Goal: Task Accomplishment & Management: Manage account settings

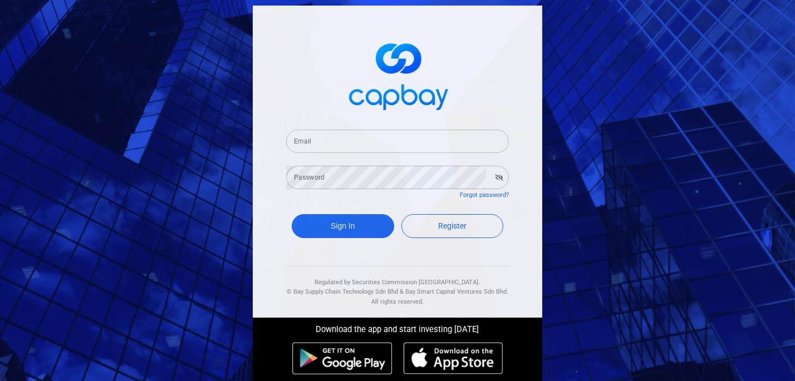
click at [317, 140] on input "Email" at bounding box center [397, 141] width 223 height 23
type input "[EMAIL_ADDRESS][DOMAIN_NAME]"
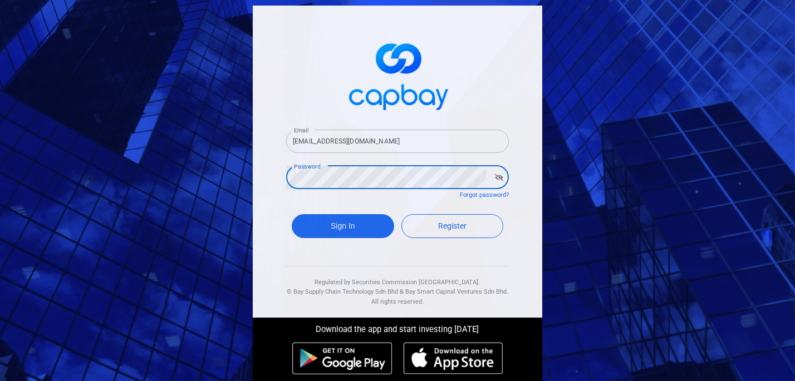
click at [292, 214] on button "Sign In" at bounding box center [343, 226] width 102 height 24
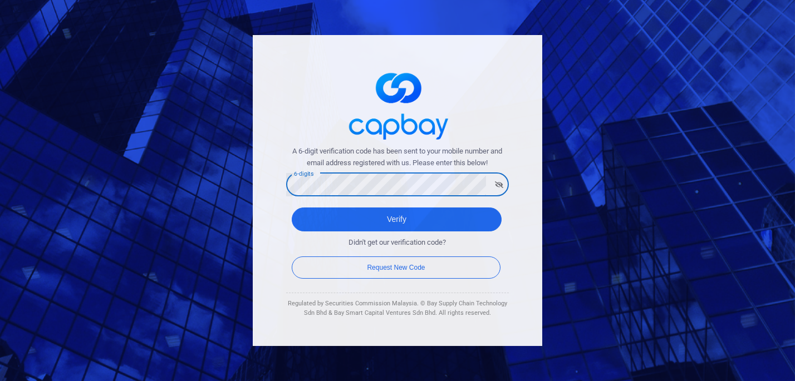
click at [292, 208] on button "Verify" at bounding box center [397, 220] width 210 height 24
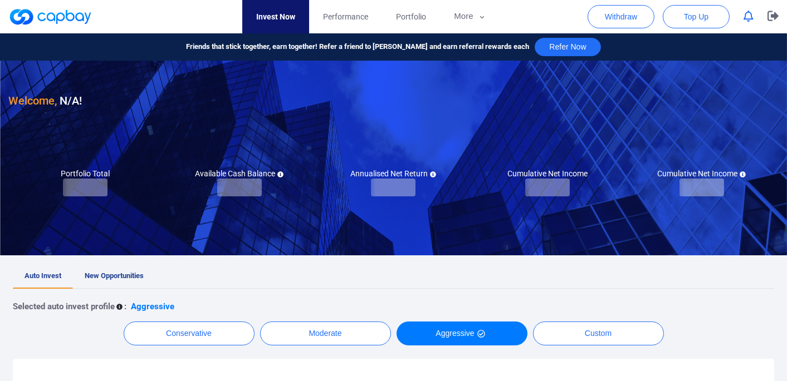
checkbox input "true"
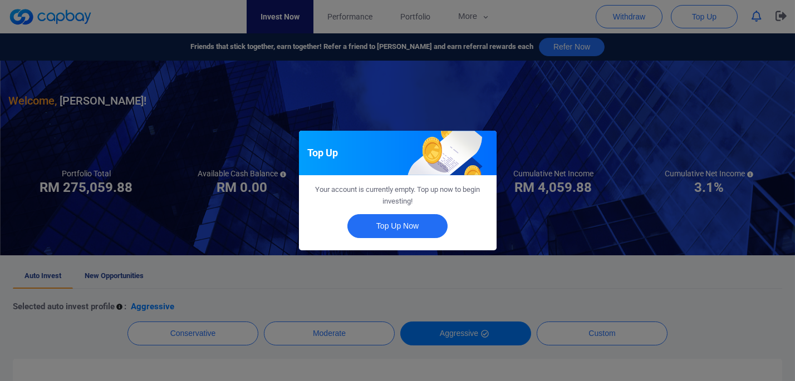
click at [522, 266] on div "Top Up Your account is currently empty. Top up now to begin investing! Top Up N…" at bounding box center [397, 190] width 795 height 381
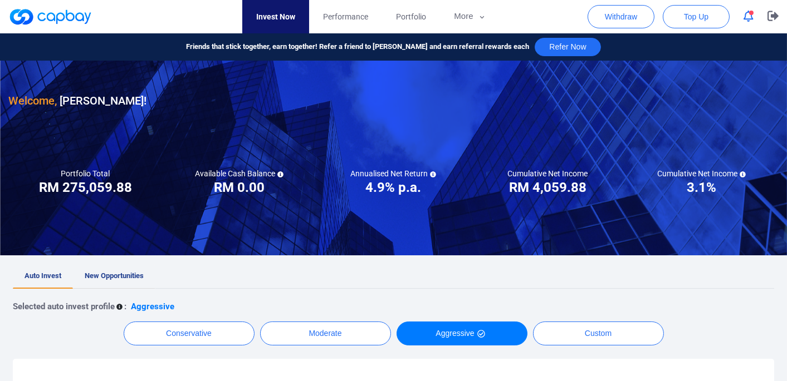
click at [124, 282] on link "New Opportunities" at bounding box center [114, 277] width 82 height 25
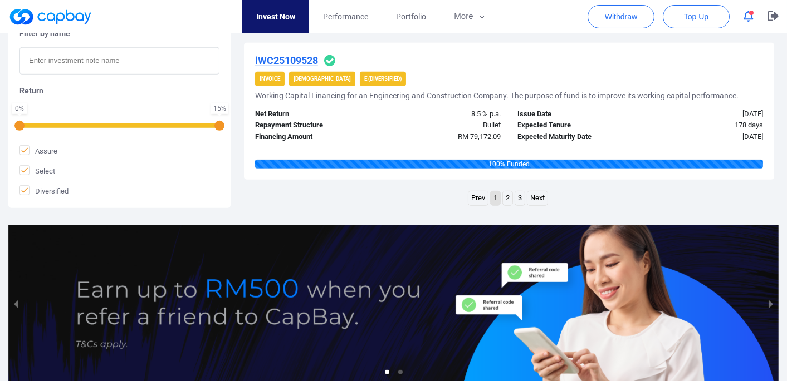
scroll to position [1692, 0]
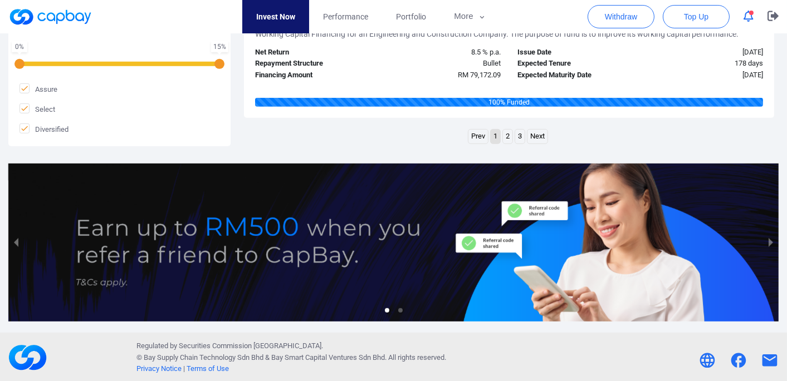
click at [536, 138] on link "Next" at bounding box center [537, 137] width 20 height 14
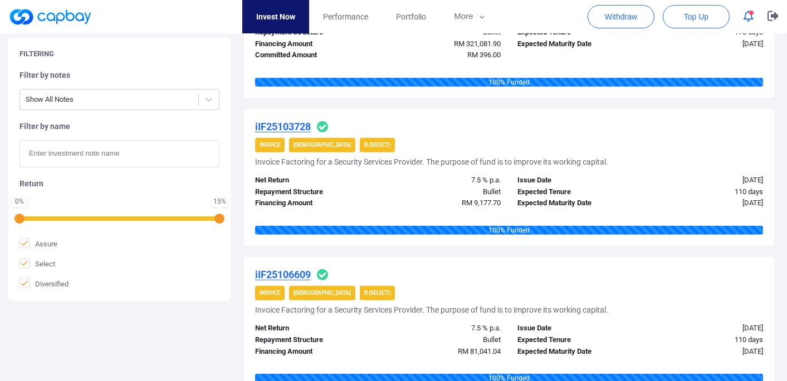
scroll to position [1668, 0]
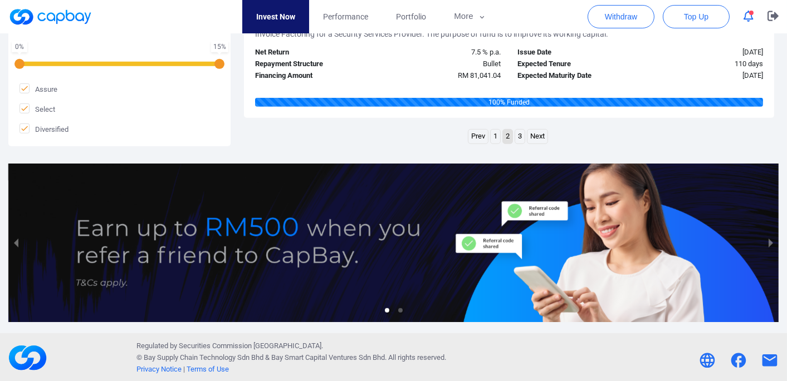
click at [537, 136] on link "Next" at bounding box center [537, 137] width 20 height 14
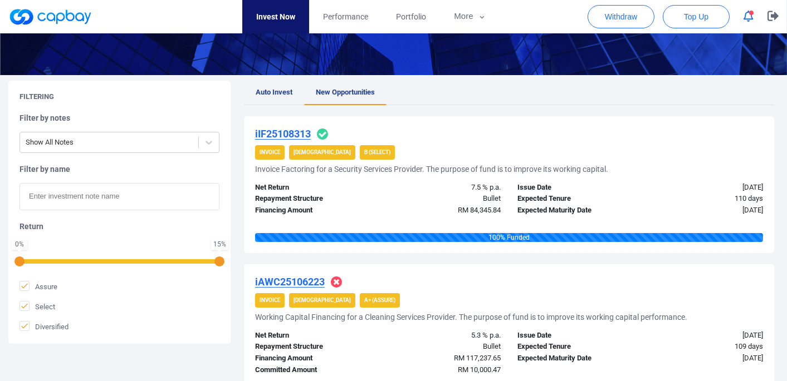
scroll to position [0, 0]
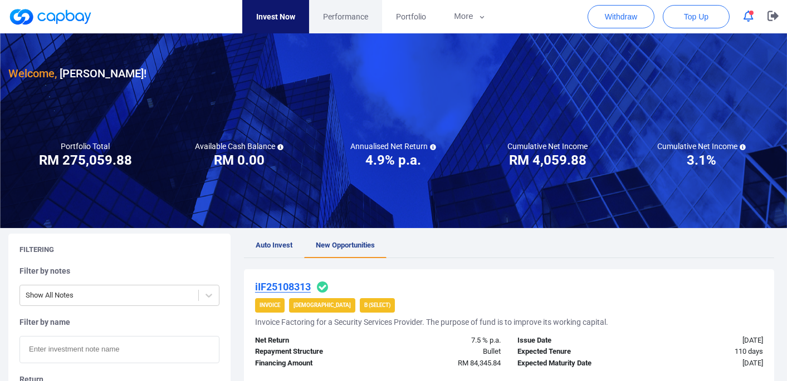
click at [347, 16] on span "Performance" at bounding box center [345, 17] width 45 height 12
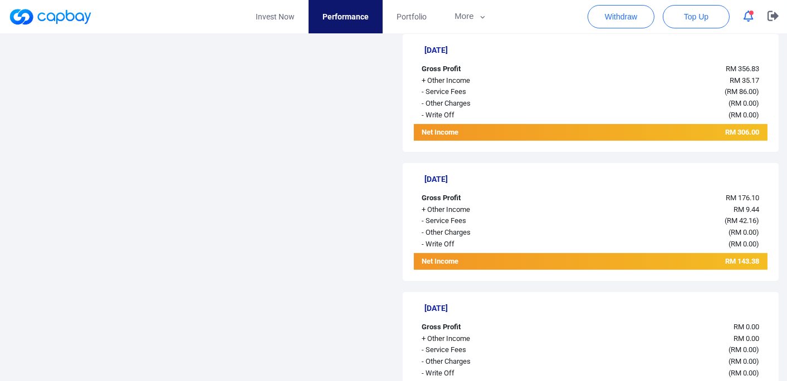
scroll to position [936, 0]
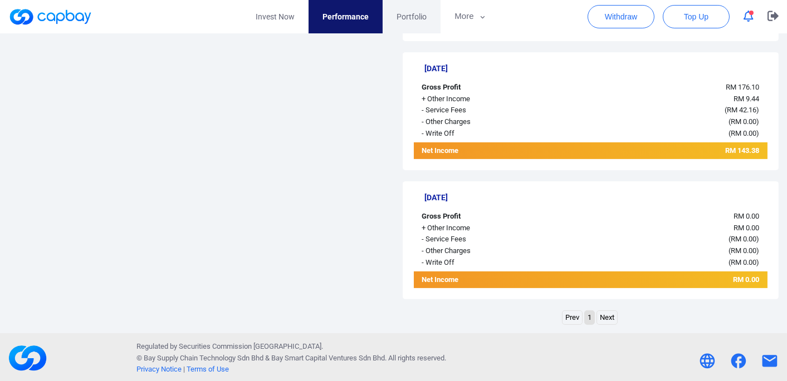
click at [409, 14] on span "Portfolio" at bounding box center [412, 17] width 30 height 12
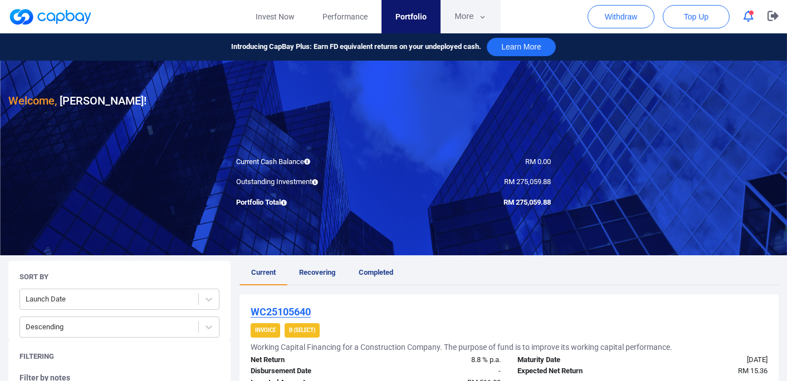
click at [465, 13] on button "More" at bounding box center [470, 16] width 60 height 33
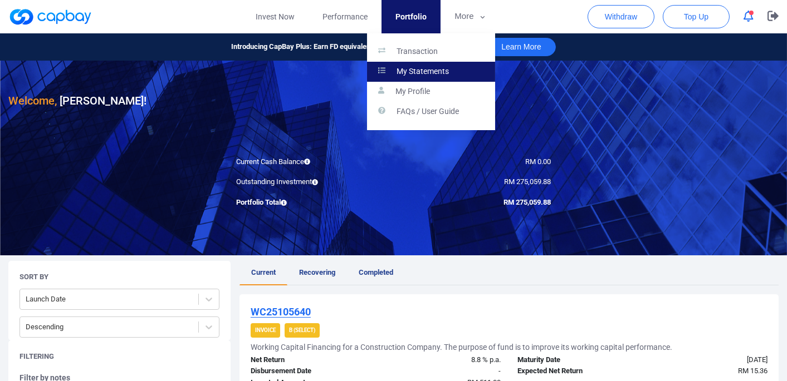
click at [447, 74] on p "My Statements" at bounding box center [423, 72] width 52 height 10
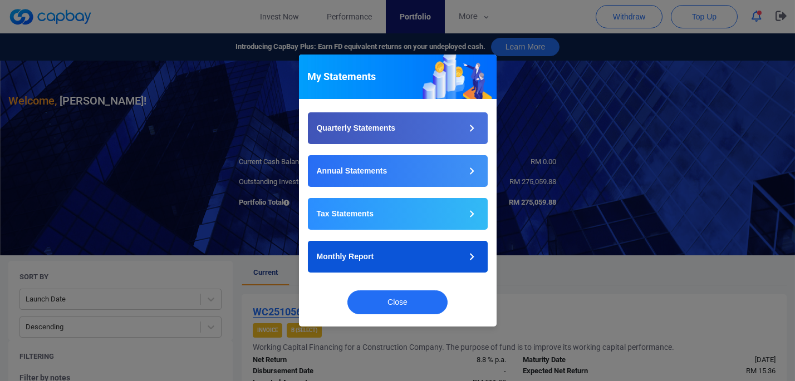
click at [365, 257] on p "Monthly Report" at bounding box center [345, 257] width 57 height 12
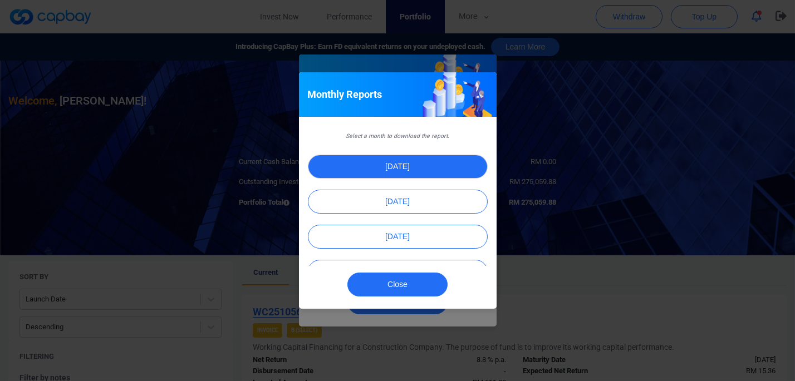
click at [395, 170] on button "[DATE]" at bounding box center [398, 167] width 180 height 24
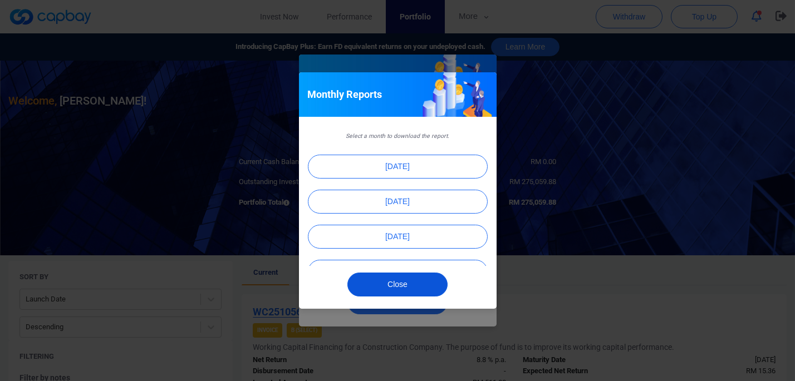
click at [407, 292] on button "Close" at bounding box center [397, 285] width 100 height 24
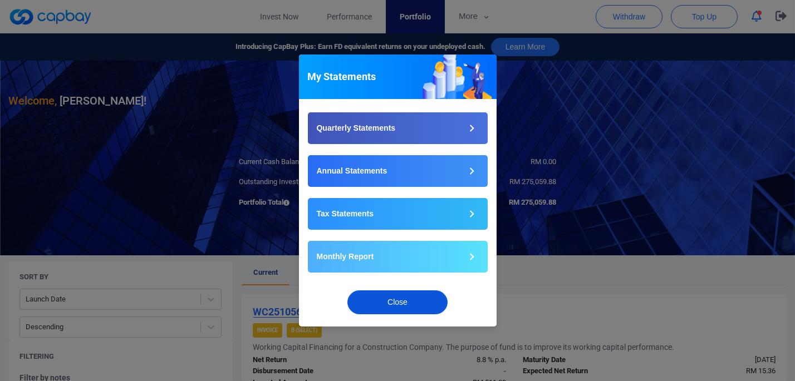
click at [406, 304] on button "Close" at bounding box center [397, 303] width 100 height 24
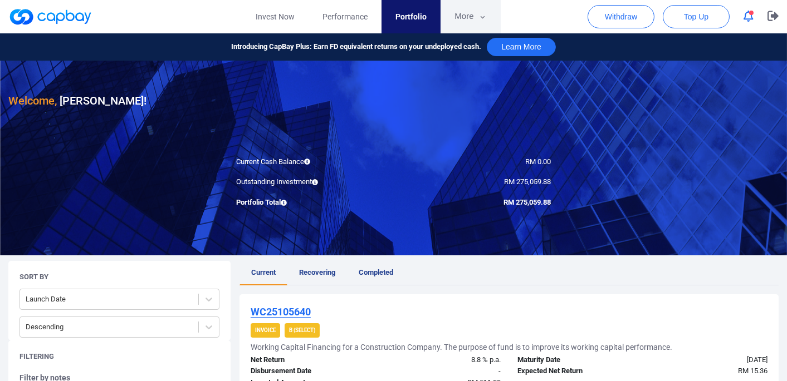
click at [461, 16] on button "More" at bounding box center [470, 16] width 60 height 33
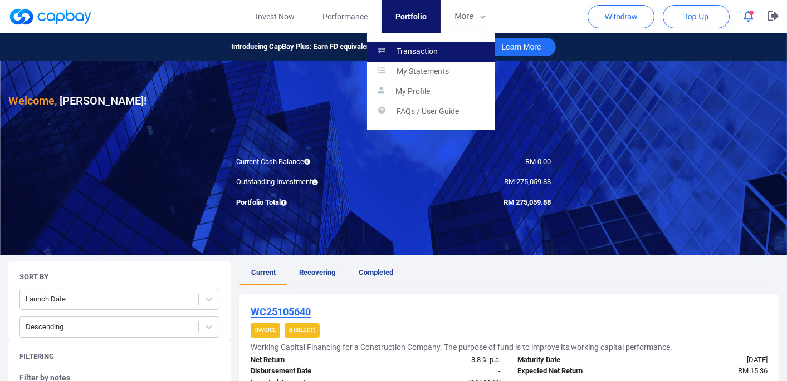
click at [444, 59] on link "Transaction" at bounding box center [431, 52] width 128 height 20
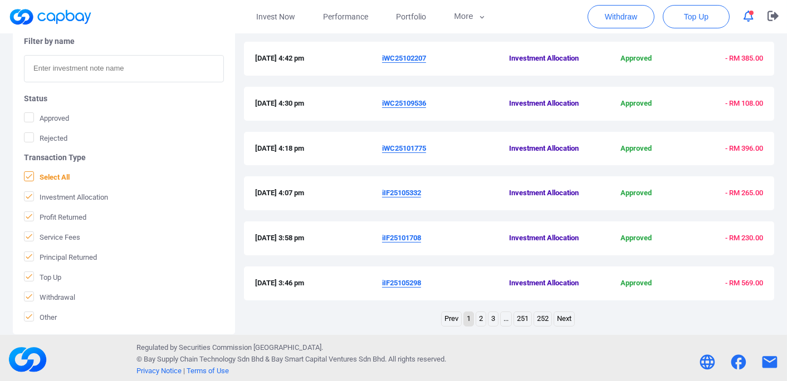
scroll to position [407, 0]
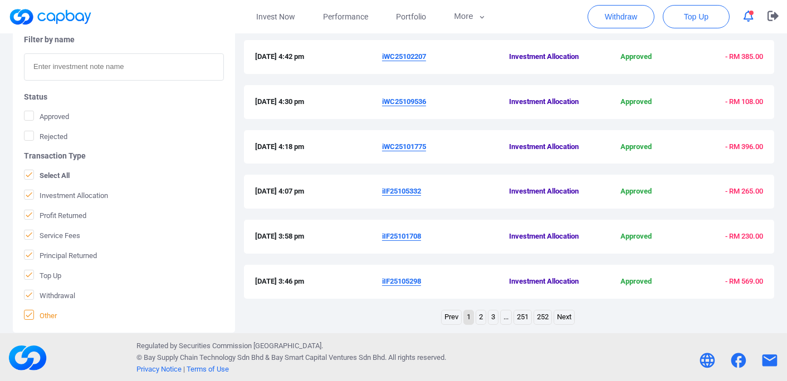
click at [30, 315] on icon at bounding box center [29, 315] width 9 height 9
click at [0, 0] on input "Other" at bounding box center [0, 0] width 0 height 0
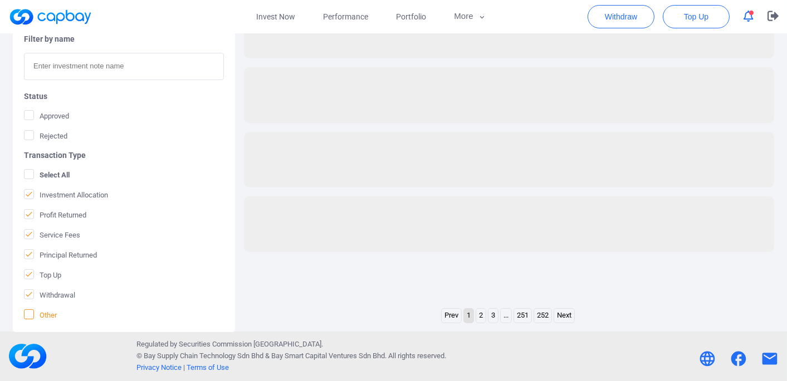
scroll to position [264, 0]
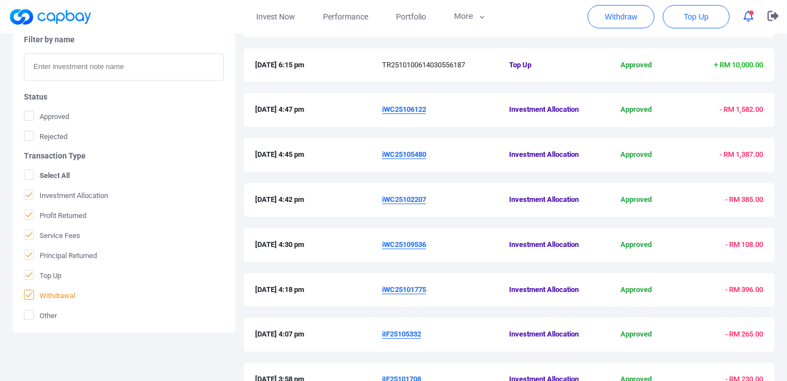
click at [30, 295] on icon at bounding box center [29, 295] width 9 height 9
click at [0, 0] on input "Withdrawal" at bounding box center [0, 0] width 0 height 0
click at [29, 252] on icon at bounding box center [29, 255] width 9 height 9
click at [0, 0] on input "Principal Returned" at bounding box center [0, 0] width 0 height 0
click at [30, 231] on icon at bounding box center [29, 235] width 9 height 9
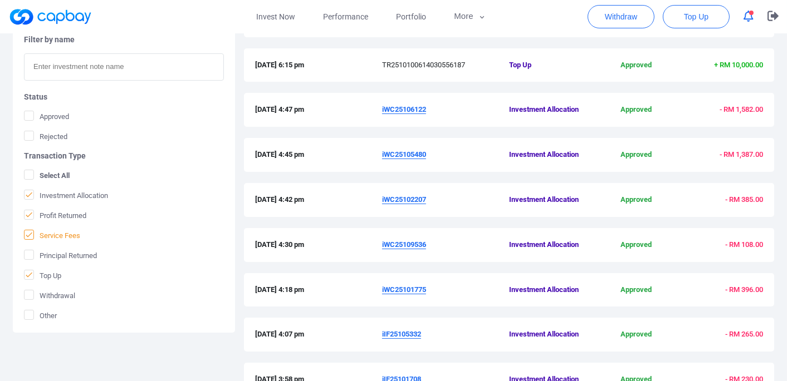
click at [0, 0] on input "Service Fees" at bounding box center [0, 0] width 0 height 0
click at [32, 212] on icon at bounding box center [29, 215] width 9 height 9
click at [0, 0] on input "Profit Returned" at bounding box center [0, 0] width 0 height 0
click at [31, 194] on icon at bounding box center [29, 194] width 9 height 9
click at [0, 0] on input "Investment Allocation" at bounding box center [0, 0] width 0 height 0
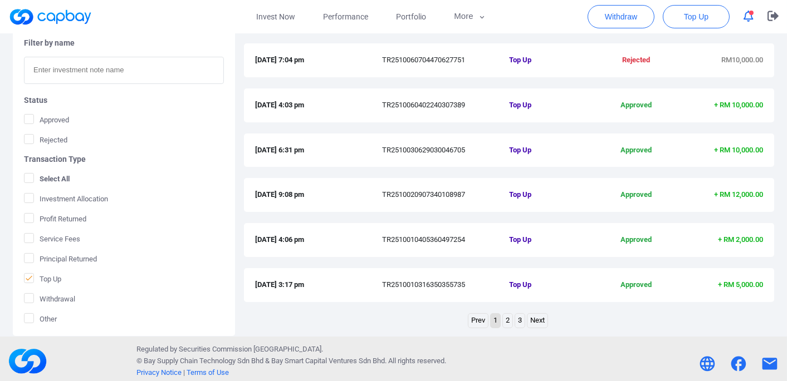
scroll to position [407, 0]
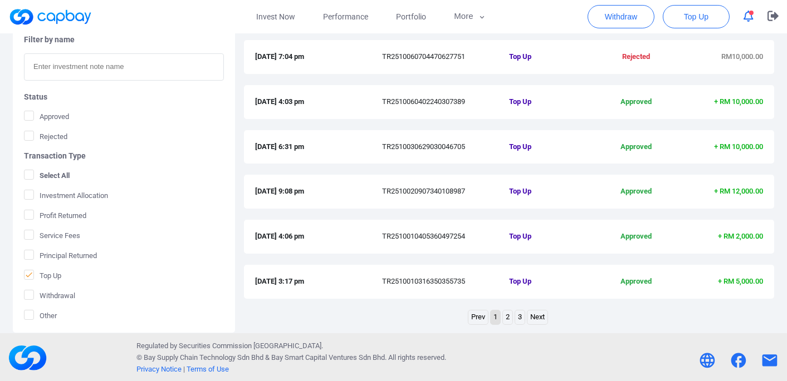
click at [539, 316] on link "Next" at bounding box center [537, 318] width 20 height 14
click at [542, 314] on link "Next" at bounding box center [537, 318] width 20 height 14
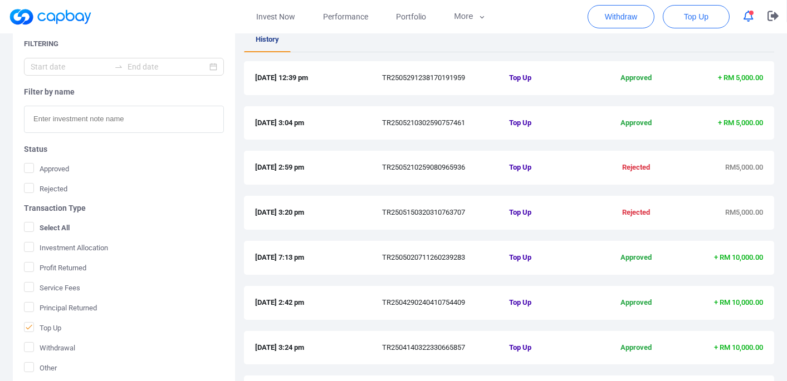
scroll to position [0, 0]
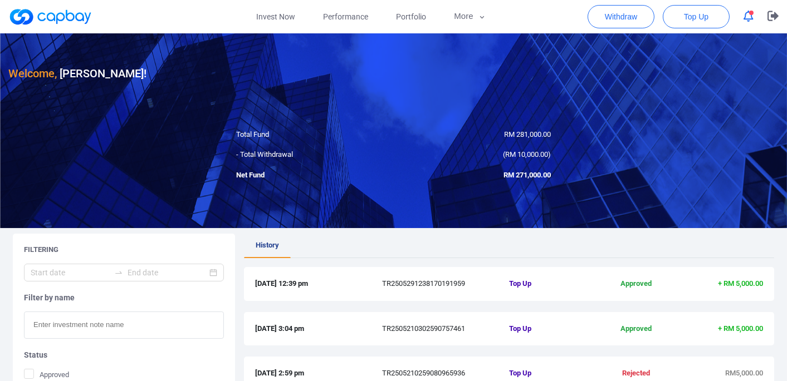
click at [75, 19] on link at bounding box center [50, 17] width 84 height 18
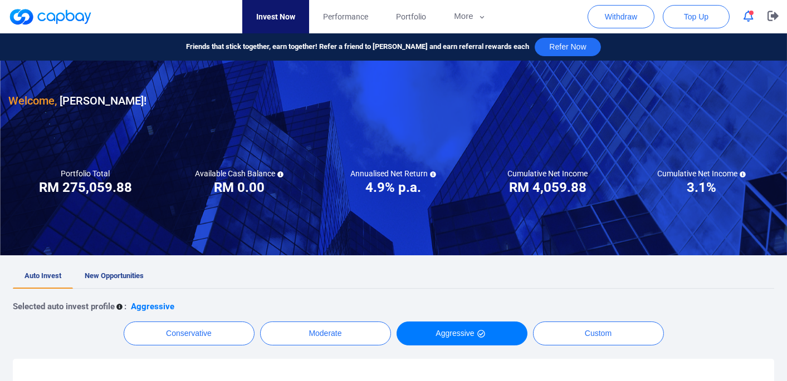
click at [748, 21] on icon "button" at bounding box center [748, 17] width 10 height 12
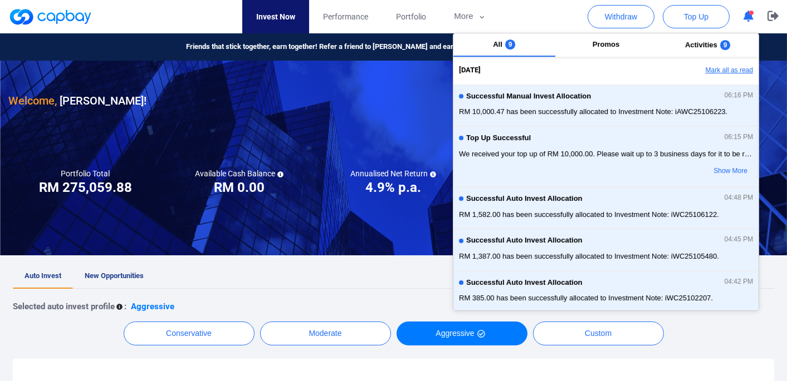
click at [725, 68] on button "Mark all as read" at bounding box center [699, 70] width 120 height 19
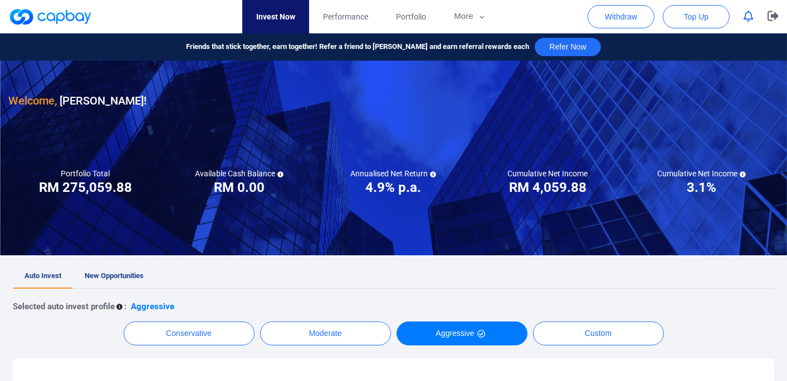
click at [347, 269] on ul "Auto Invest New Opportunities" at bounding box center [393, 277] width 761 height 25
click at [454, 277] on ul "Auto Invest New Opportunities" at bounding box center [393, 277] width 761 height 25
click at [628, 16] on button "Withdraw" at bounding box center [621, 16] width 67 height 23
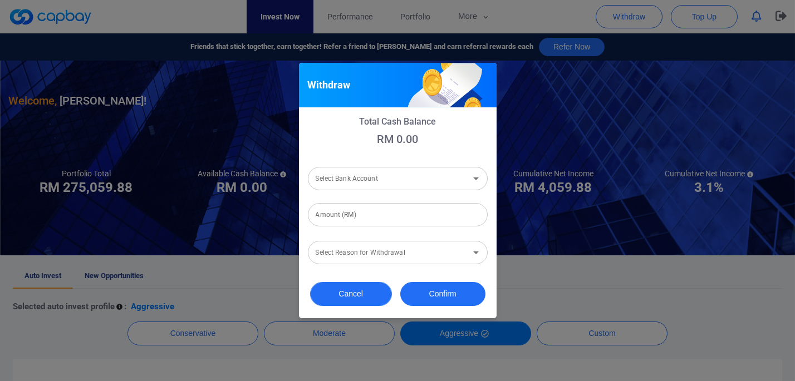
click at [345, 291] on button "Cancel" at bounding box center [351, 294] width 82 height 24
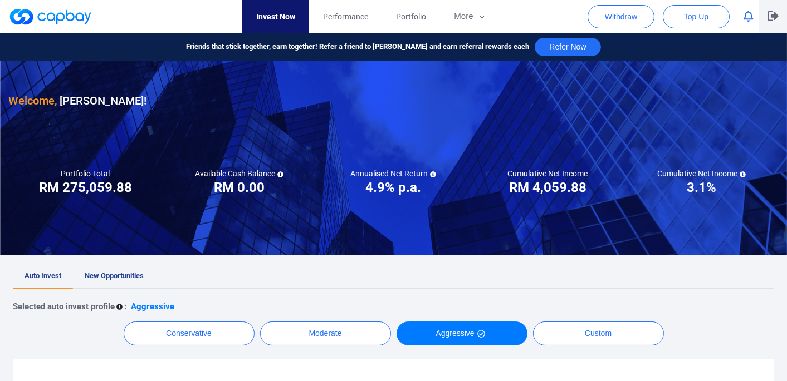
click at [774, 18] on icon "button" at bounding box center [772, 16] width 11 height 10
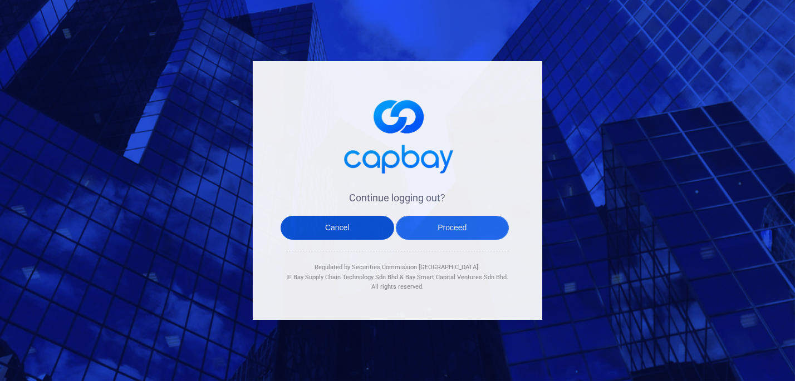
drag, startPoint x: 453, startPoint y: 229, endPoint x: 349, endPoint y: 236, distance: 104.9
click at [368, 251] on div "Continue logging out? Cancel Proceed Regulated by Securities Commission Malaysi…" at bounding box center [398, 190] width 290 height 259
click at [454, 236] on button "Proceed" at bounding box center [453, 228] width 114 height 24
